Goal: Find specific page/section: Find specific page/section

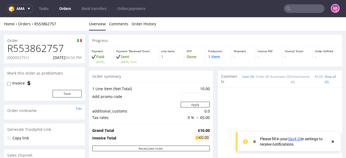
click at [299, 9] on input "text" at bounding box center [304, 8] width 40 height 9
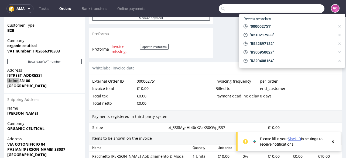
paste input "R059086651"
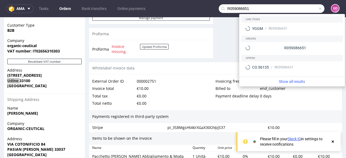
type input "R059086651"
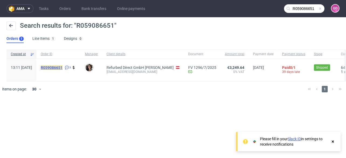
click at [63, 68] on mark "R059086651" at bounding box center [52, 68] width 22 height 4
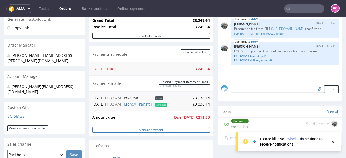
scroll to position [129, 0]
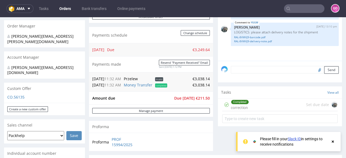
click at [186, 133] on div "Proforma PROF 15994/2025" at bounding box center [151, 142] width 124 height 18
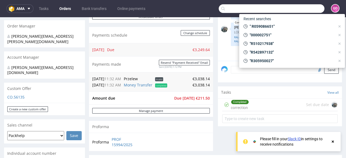
click at [291, 10] on input "text" at bounding box center [272, 8] width 106 height 9
paste input "R429614469"
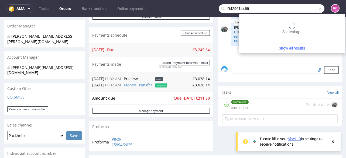
type input "R429614469"
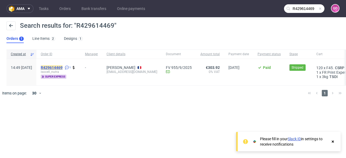
click at [63, 67] on mark "R429614469" at bounding box center [52, 68] width 22 height 4
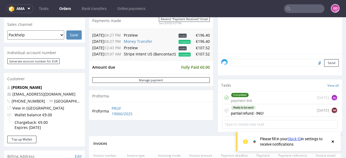
scroll to position [108, 0]
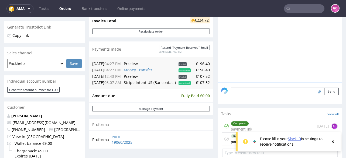
click at [296, 6] on input "text" at bounding box center [304, 8] width 40 height 9
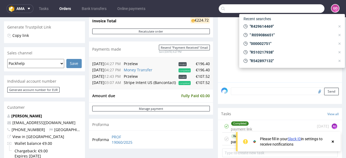
paste input "R419689057"
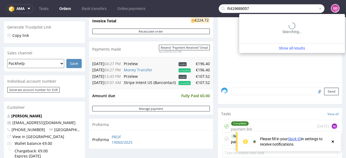
type input "R419689057"
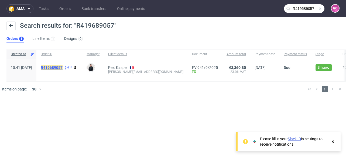
click at [63, 67] on mark "R419689057" at bounding box center [52, 68] width 22 height 4
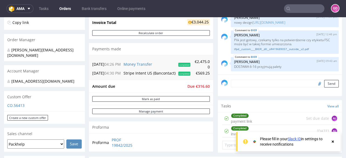
scroll to position [129, 0]
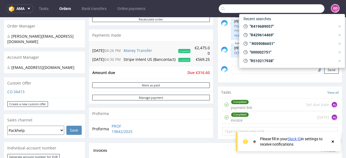
click at [300, 12] on input "text" at bounding box center [272, 8] width 106 height 9
paste input "R530716481"
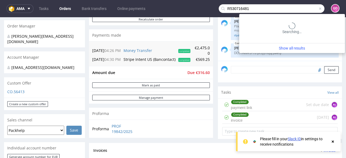
type input "R530716481"
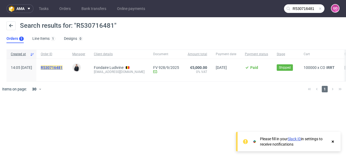
click at [63, 66] on mark "R530716481" at bounding box center [52, 68] width 22 height 4
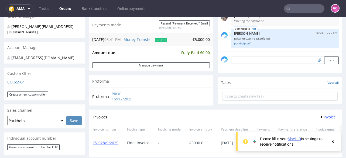
scroll to position [129, 0]
